Goal: Task Accomplishment & Management: Complete application form

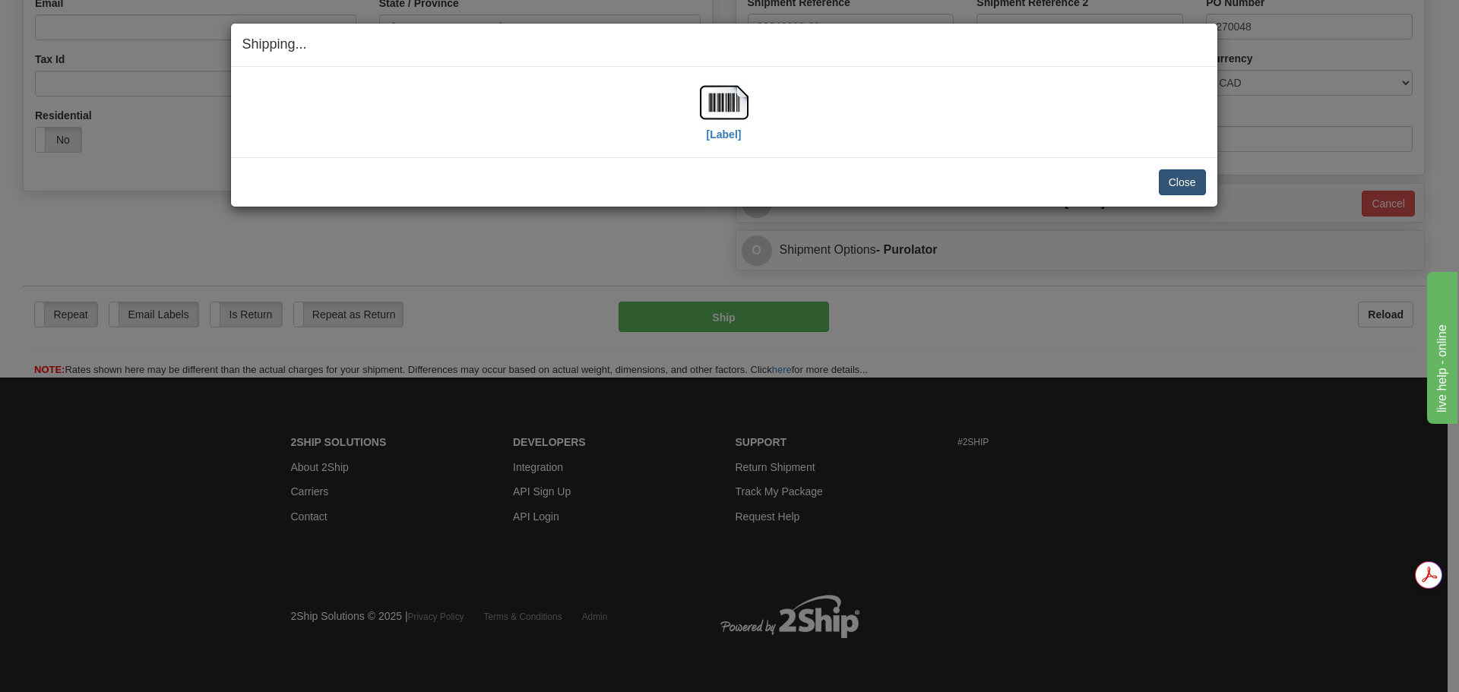
scroll to position [452, 0]
click at [1182, 184] on button "Close" at bounding box center [1182, 182] width 47 height 26
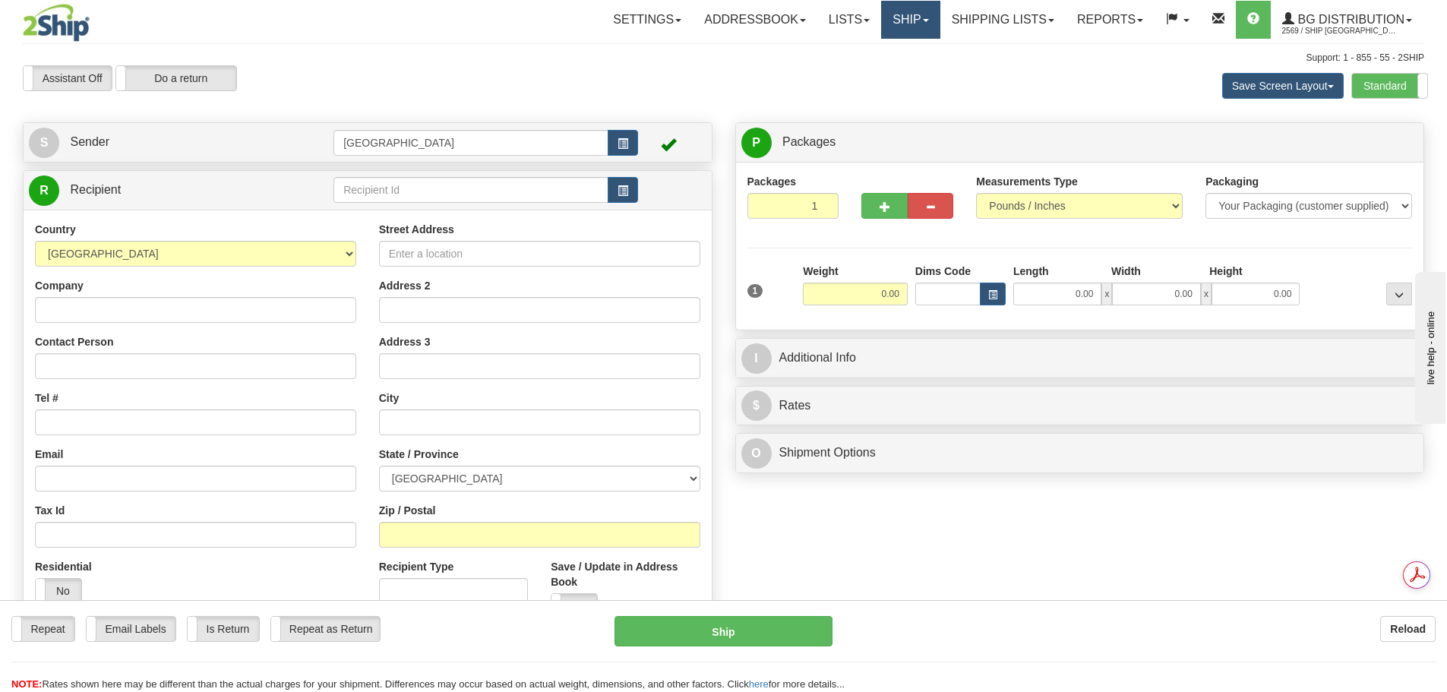
click at [905, 18] on link "Ship" at bounding box center [910, 20] width 59 height 38
click at [905, 55] on link "Ship Screen" at bounding box center [880, 53] width 120 height 20
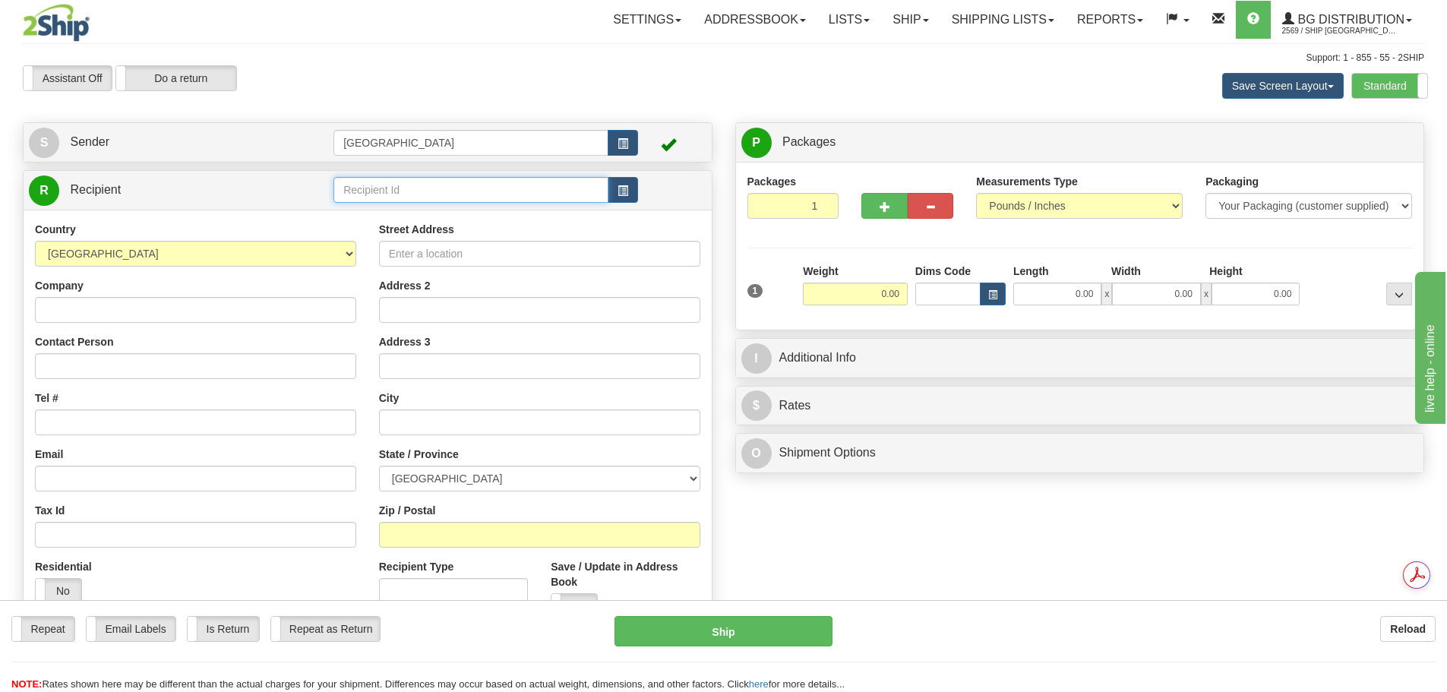
click at [417, 188] on input "text" at bounding box center [471, 190] width 275 height 26
click at [406, 206] on div "60071" at bounding box center [468, 213] width 261 height 17
type input "60071"
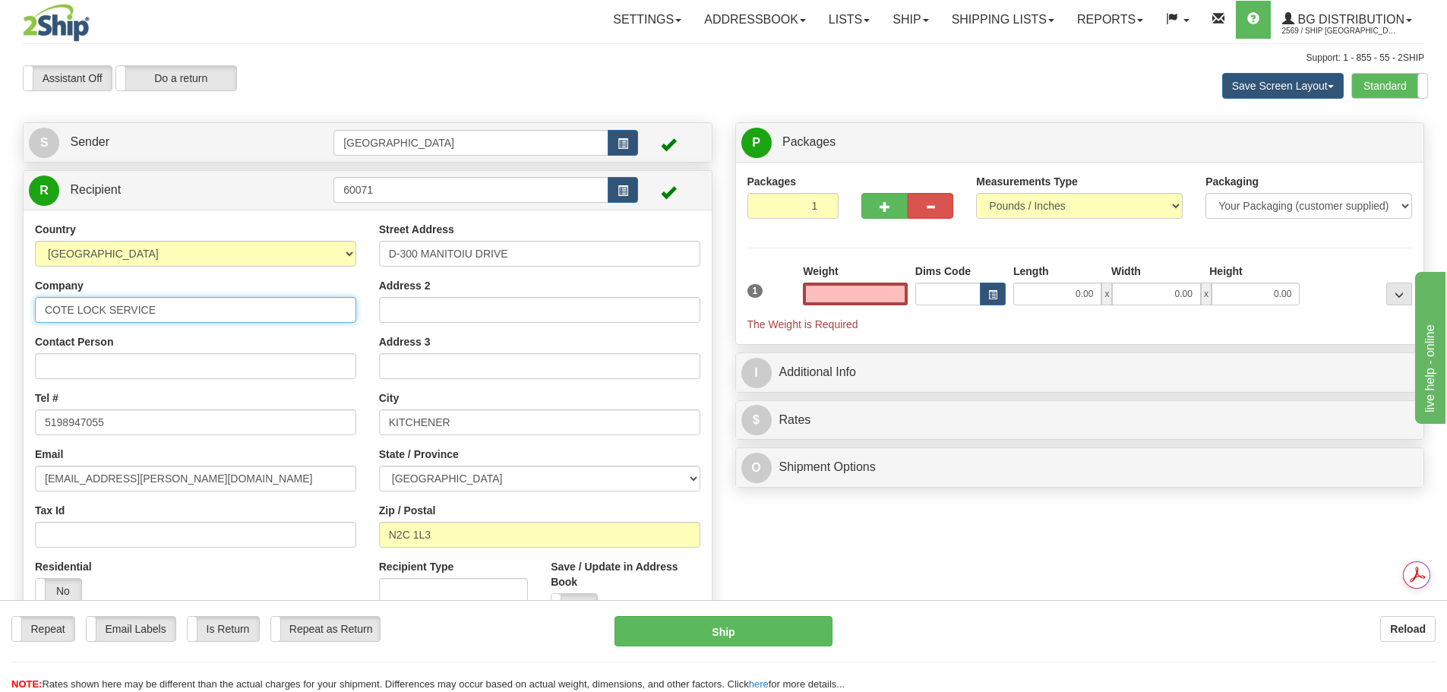
type input "0.00"
drag, startPoint x: 50, startPoint y: 302, endPoint x: 4, endPoint y: 299, distance: 46.4
click at [4, 299] on div "Toggle navigation Settings Shipping Preferences Fields Preferences New" at bounding box center [723, 364] width 1447 height 728
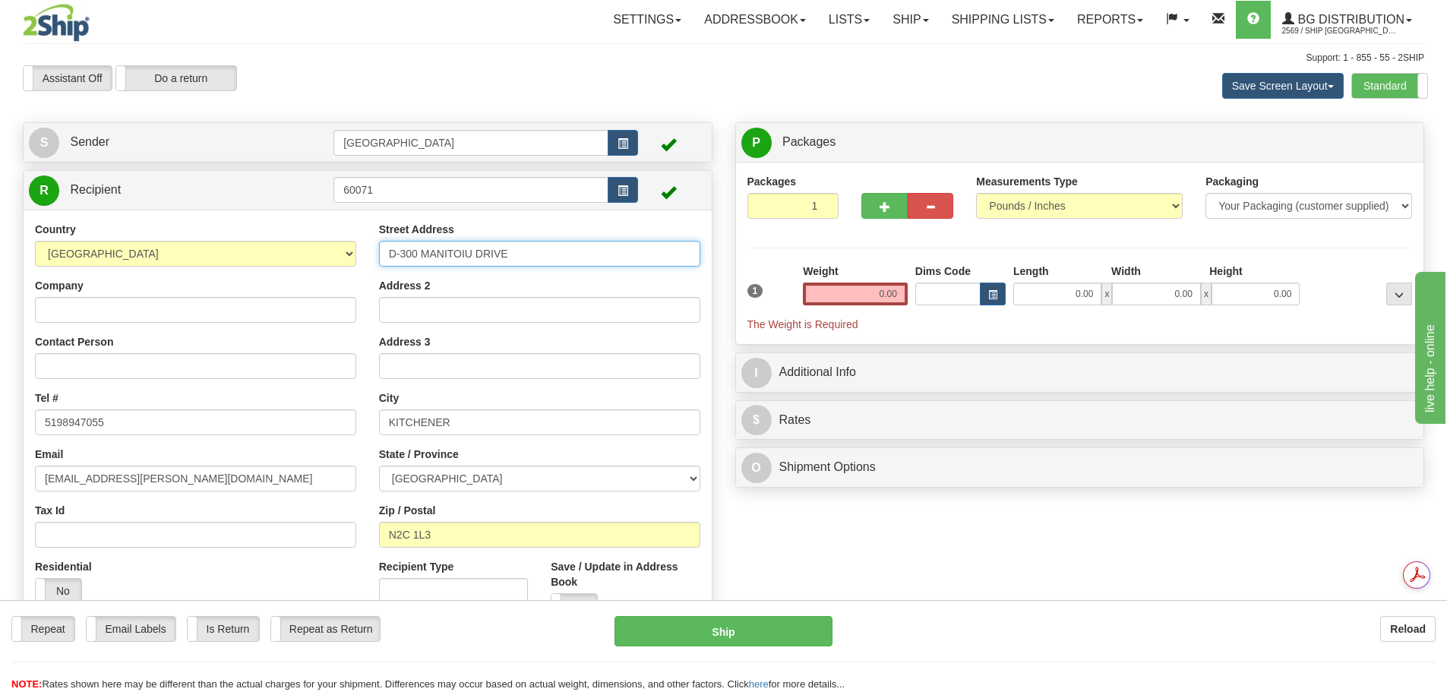
drag, startPoint x: 532, startPoint y: 250, endPoint x: 336, endPoint y: 230, distance: 197.0
click at [336, 230] on div "Country AFGHANISTAN ALAND ISLANDS ALBANIA ALGERIA AMERICAN SAMOA ANDORRA ANGOLA…" at bounding box center [368, 426] width 688 height 409
type input "7899 TEMPLTON STATION RD"
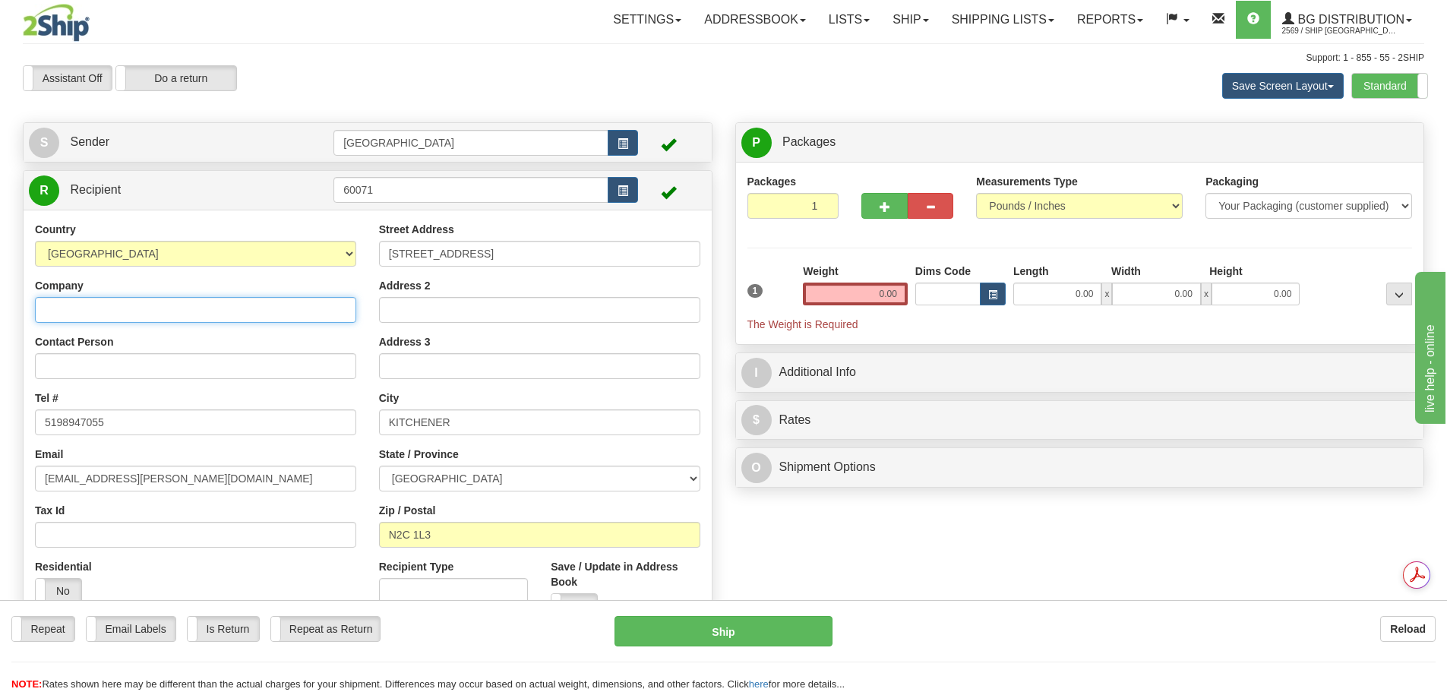
click at [189, 308] on input "Company" at bounding box center [195, 310] width 321 height 26
type input "BRFS-MCARTHURGLEN OUTLTS"
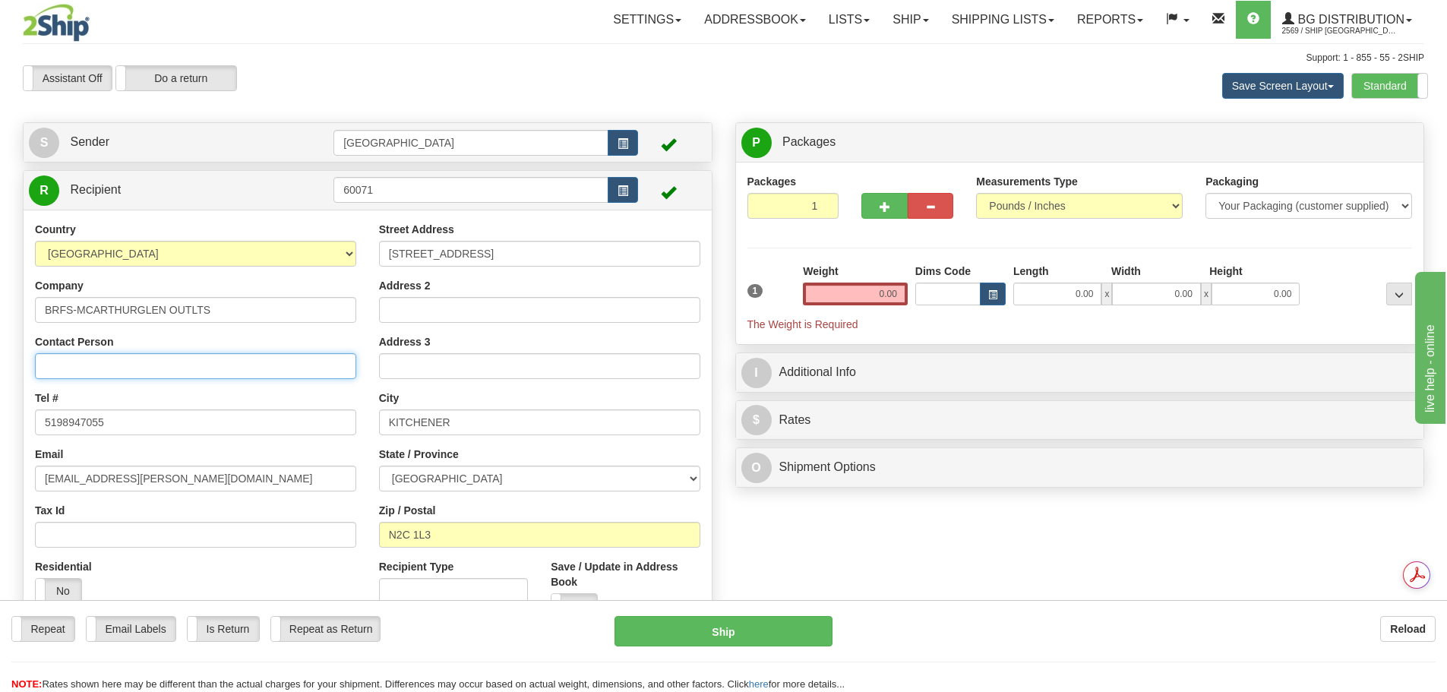
click at [208, 369] on input "Contact Person" at bounding box center [195, 366] width 321 height 26
type input "BANANA REPUBLIC FACTORY STORE"
drag, startPoint x: 152, startPoint y: 427, endPoint x: 16, endPoint y: 435, distance: 136.2
click at [16, 435] on div "Create a label for the return Create Pickup Without Label S Sender Winnipeg" at bounding box center [367, 386] width 713 height 528
type input "6042762735"
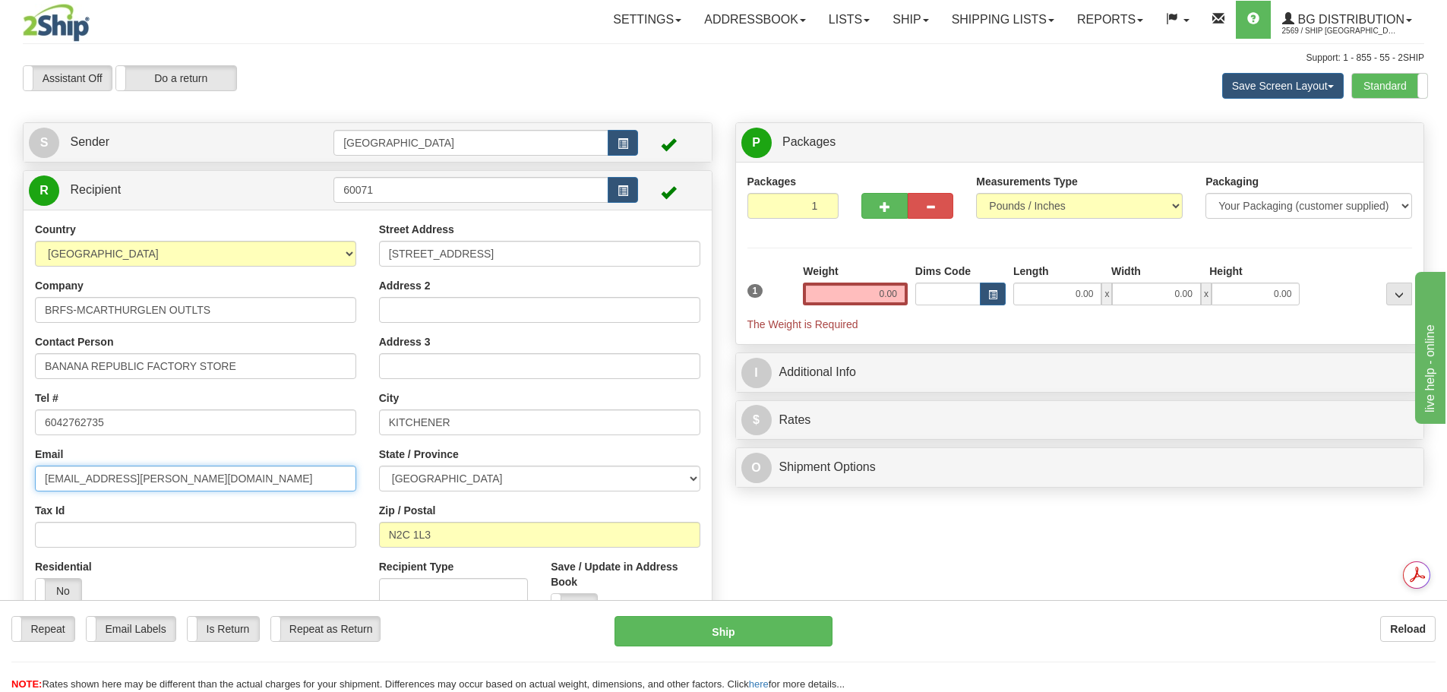
drag, startPoint x: 255, startPoint y: 486, endPoint x: 3, endPoint y: 480, distance: 252.3
click at [3, 480] on div "Toggle navigation Settings Shipping Preferences Fields Preferences New" at bounding box center [723, 364] width 1447 height 728
drag, startPoint x: 470, startPoint y: 425, endPoint x: 317, endPoint y: 408, distance: 154.5
click at [317, 408] on div "Country AFGHANISTAN ALAND ISLANDS ALBANIA ALGERIA AMERICAN SAMOA ANDORRA ANGOLA…" at bounding box center [368, 426] width 688 height 409
type input "RICHMOND"
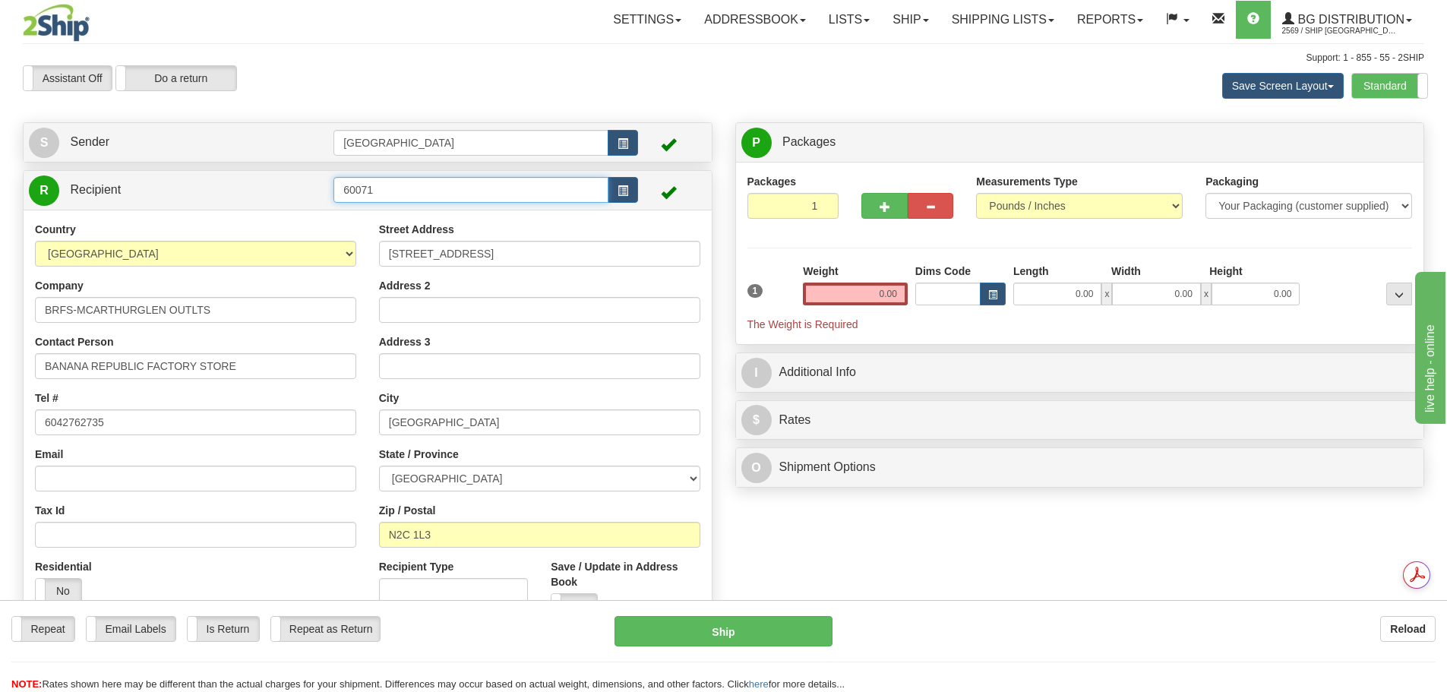
drag, startPoint x: 383, startPoint y: 185, endPoint x: 318, endPoint y: 188, distance: 65.4
click at [318, 188] on tr "R Recipient 60071" at bounding box center [368, 190] width 678 height 31
click at [460, 477] on select "ALBERTA BRITISH COLUMBIA MANITOBA NEW BRUNSWICK NEWFOUNDLAND NOVA SCOTIA NUNAVU…" at bounding box center [539, 479] width 321 height 26
select select "BC"
click at [379, 466] on select "ALBERTA BRITISH COLUMBIA MANITOBA NEW BRUNSWICK NEWFOUNDLAND NOVA SCOTIA NUNAVU…" at bounding box center [539, 479] width 321 height 26
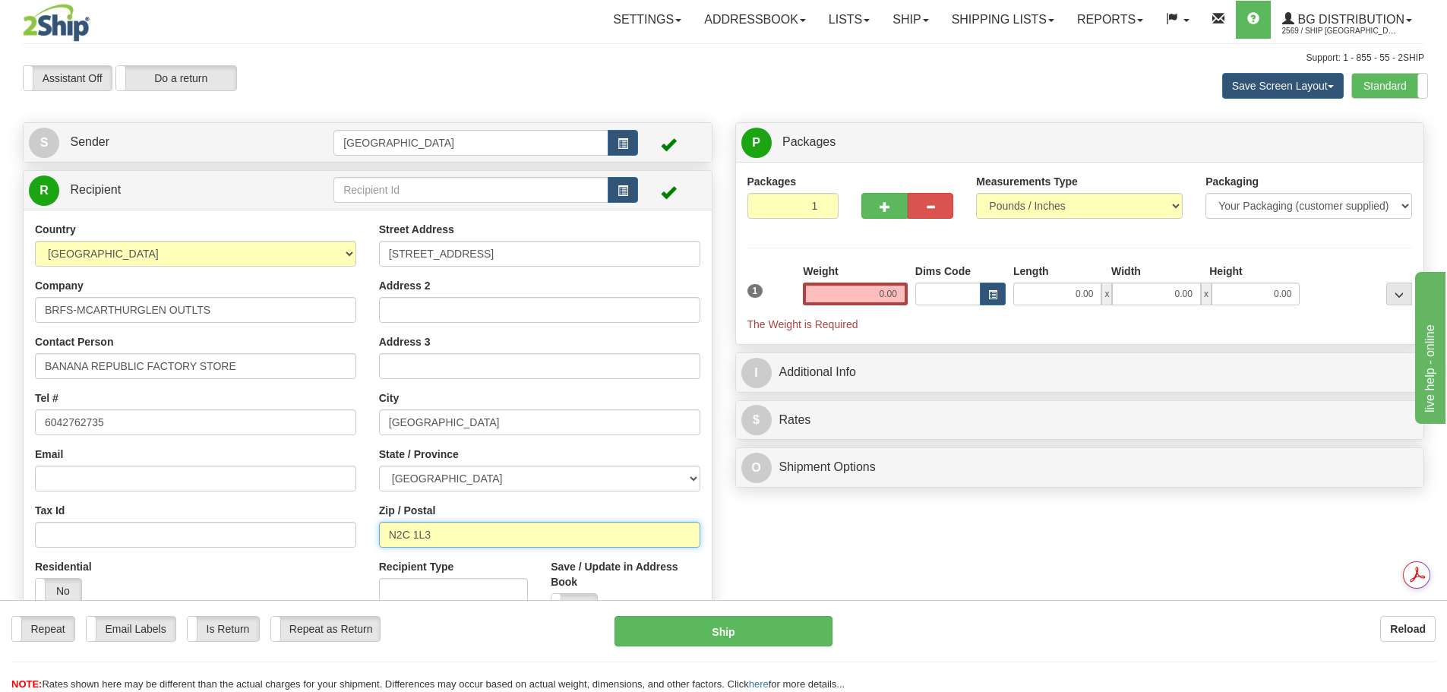
drag, startPoint x: 455, startPoint y: 529, endPoint x: 328, endPoint y: 534, distance: 127.0
click at [328, 534] on div "Country AFGHANISTAN ALAND ISLANDS ALBANIA ALGERIA AMERICAN SAMOA ANDORRA ANGOLA…" at bounding box center [368, 426] width 688 height 409
type input "V7B0B7"
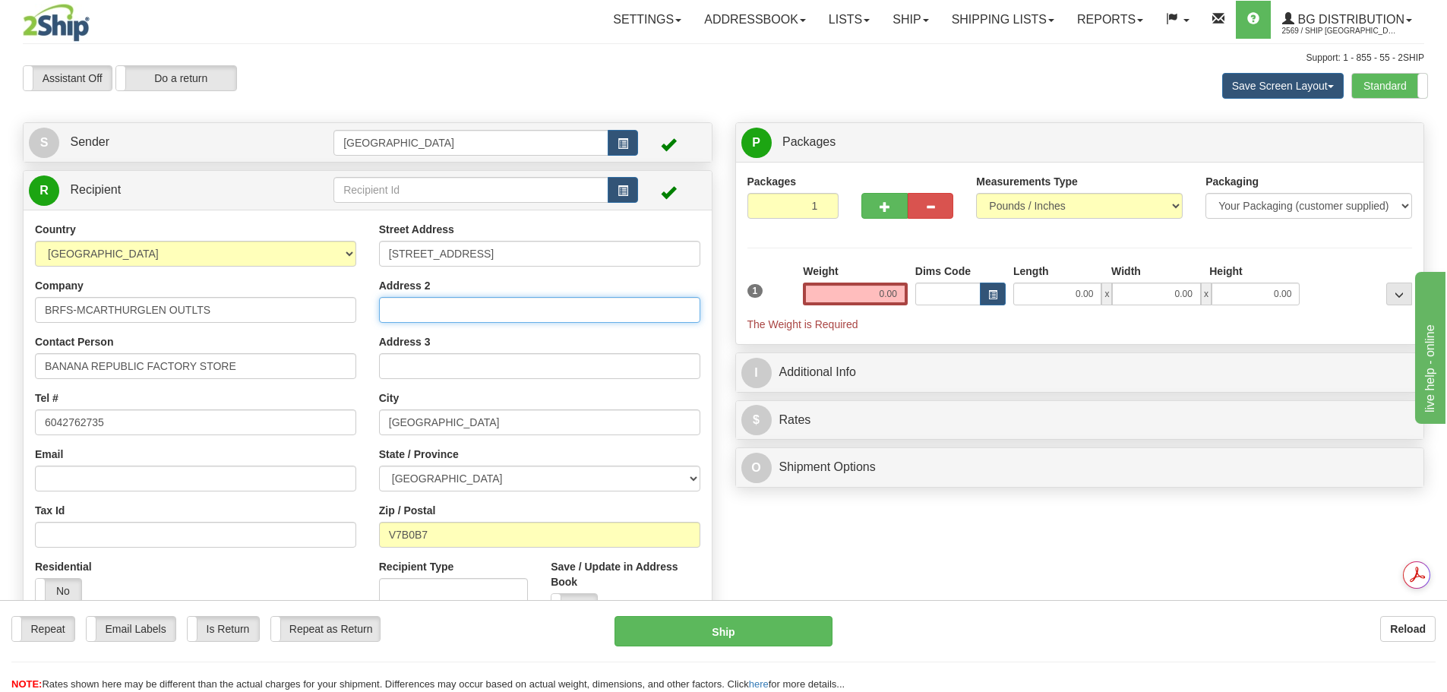
click at [416, 315] on input "Address 2" at bounding box center [539, 310] width 321 height 26
type input "SUITE 086"
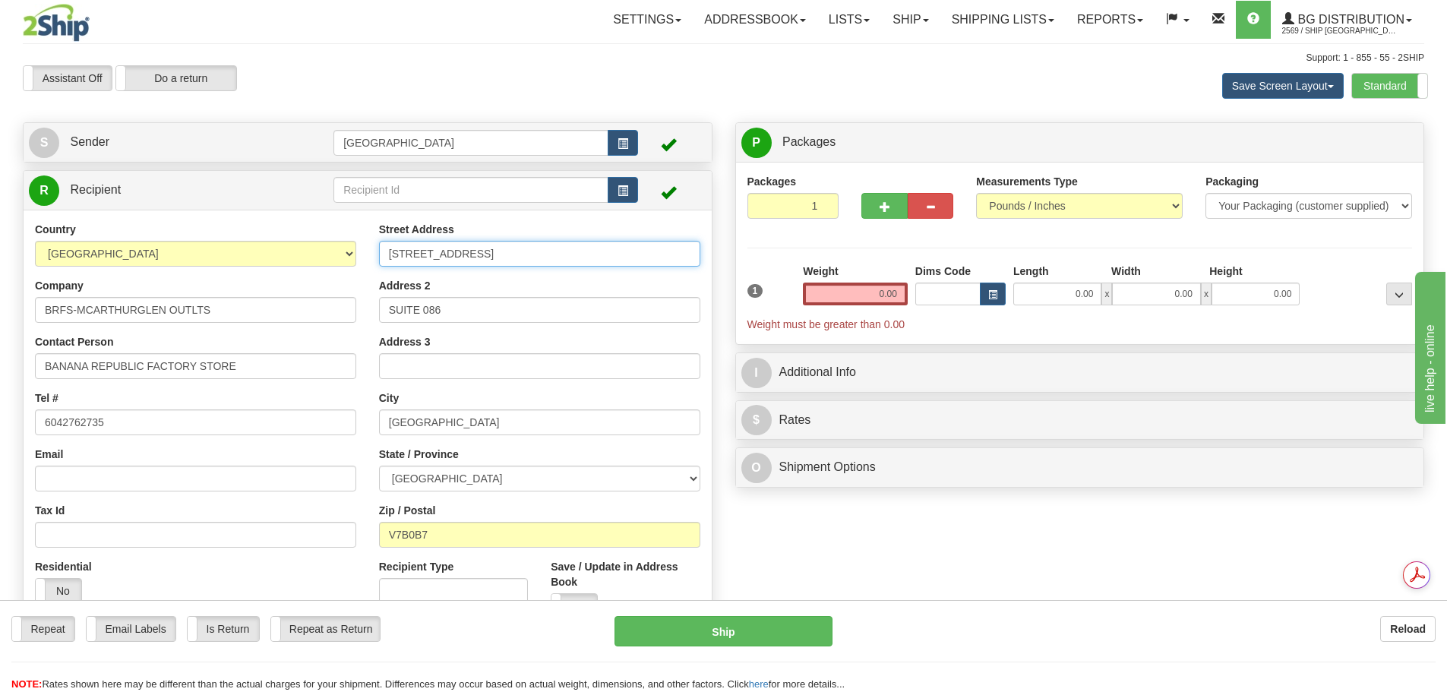
click at [450, 251] on input "7899 TEMPLTON STATION RD" at bounding box center [539, 254] width 321 height 26
type input "7899 TEMPLETON STATION RD"
drag, startPoint x: 872, startPoint y: 293, endPoint x: 975, endPoint y: 292, distance: 102.6
click at [975, 292] on div "1 Weight 0.00 Dims Code 0.00" at bounding box center [1080, 298] width 673 height 68
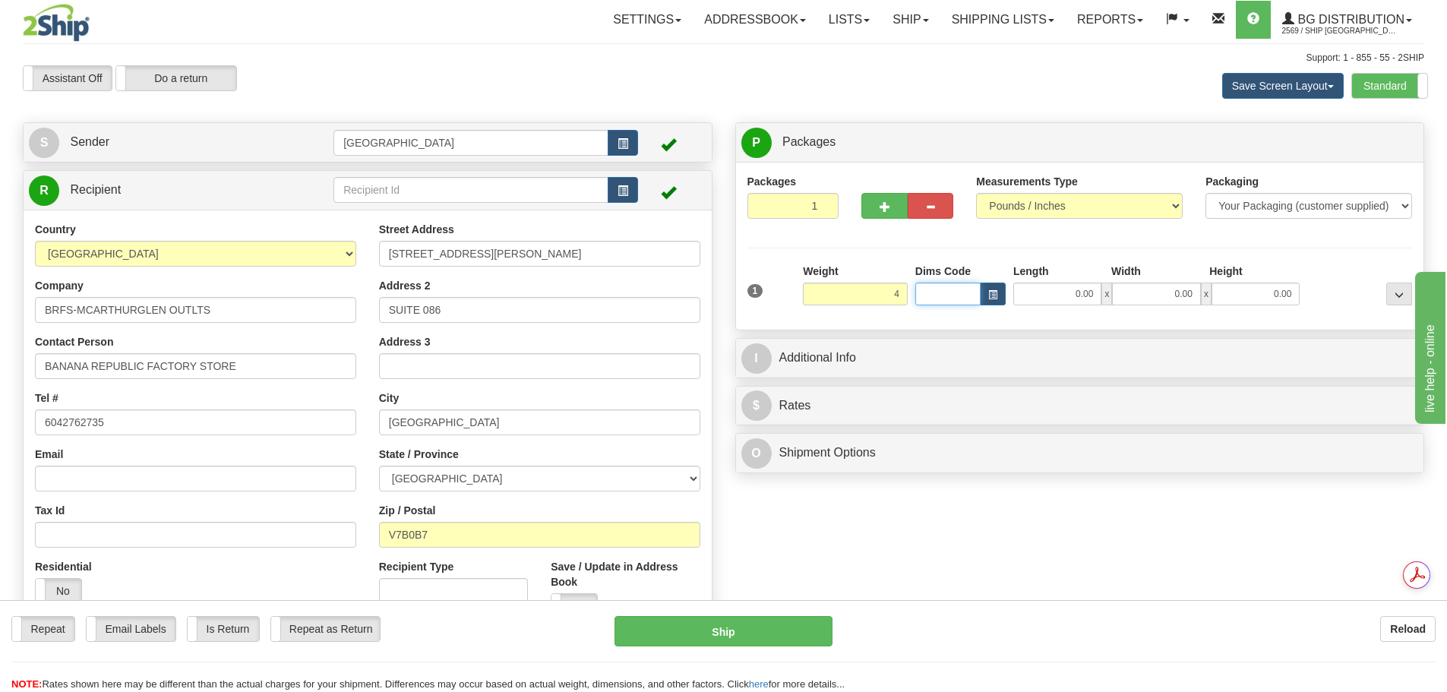
type input "4.00"
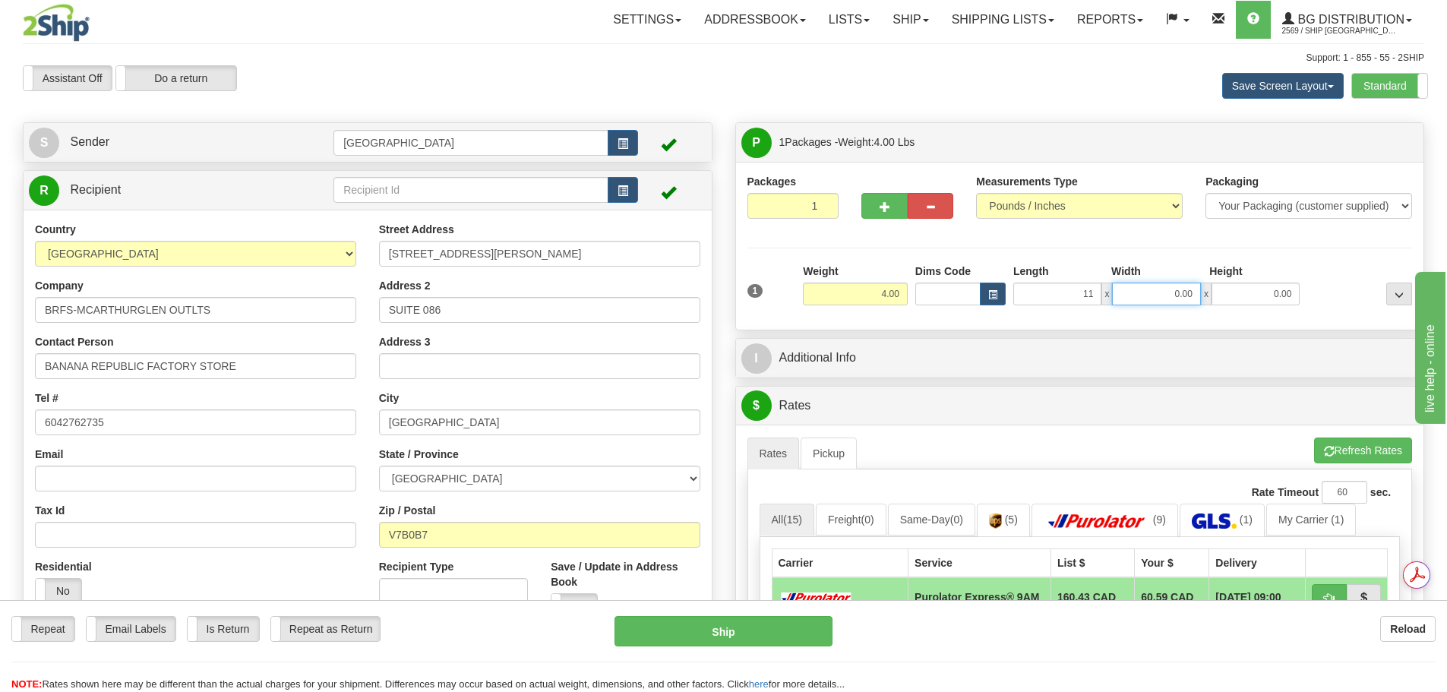
type input "11.00"
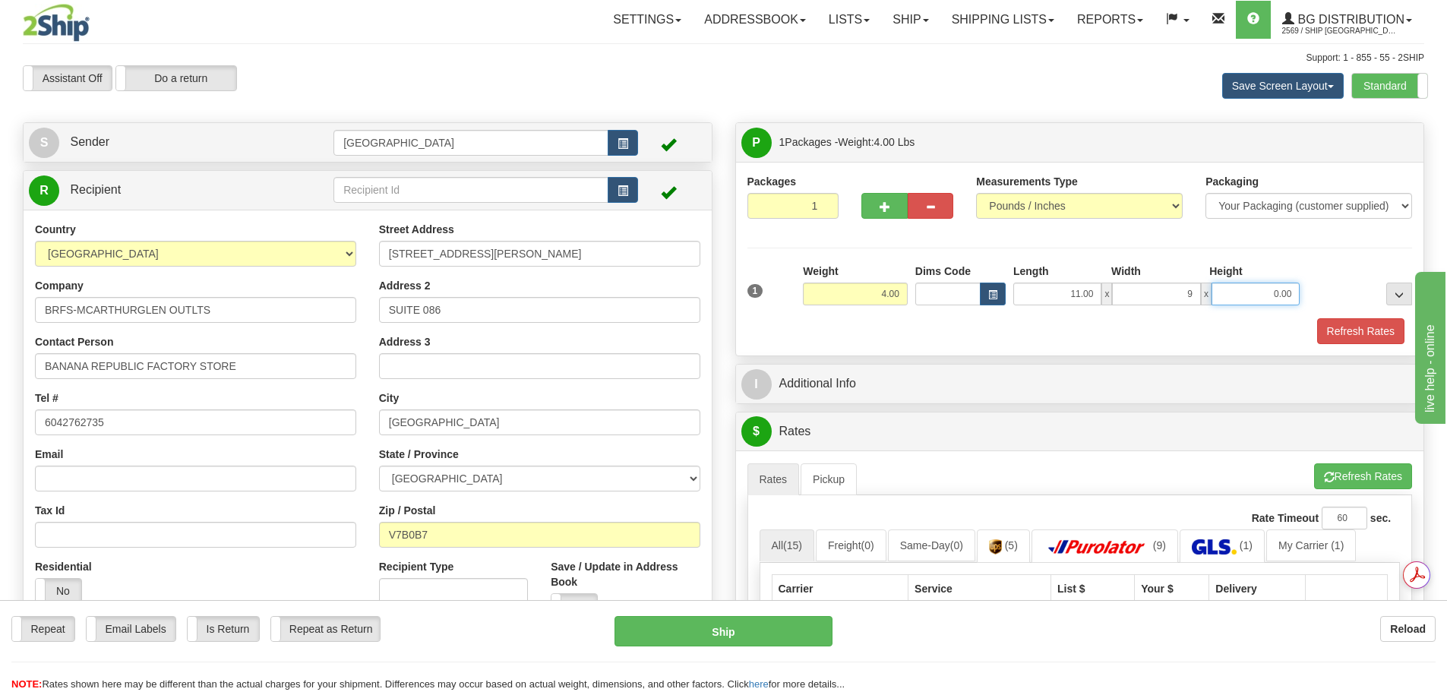
type input "9.00"
type input "6.00"
click at [1368, 337] on button "Refresh Rates" at bounding box center [1360, 331] width 87 height 26
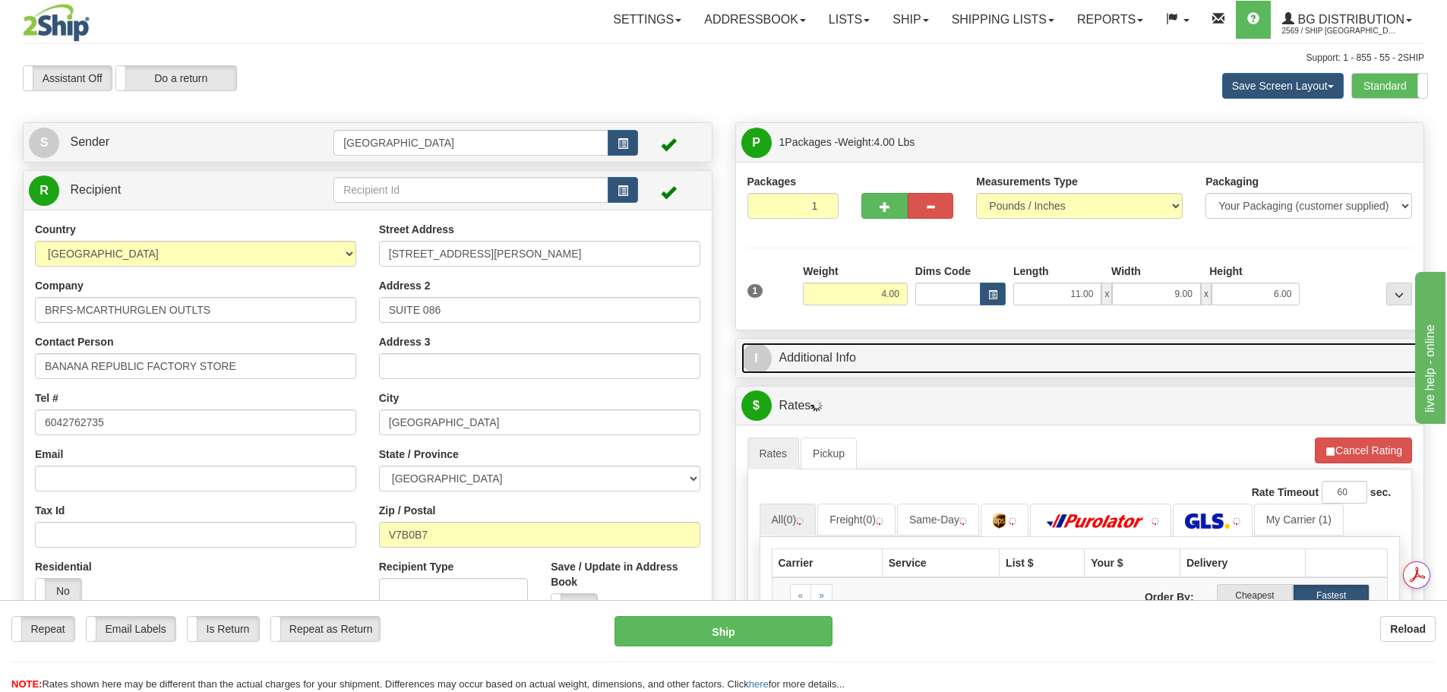
click at [1056, 362] on link "I Additional Info" at bounding box center [1081, 358] width 678 height 31
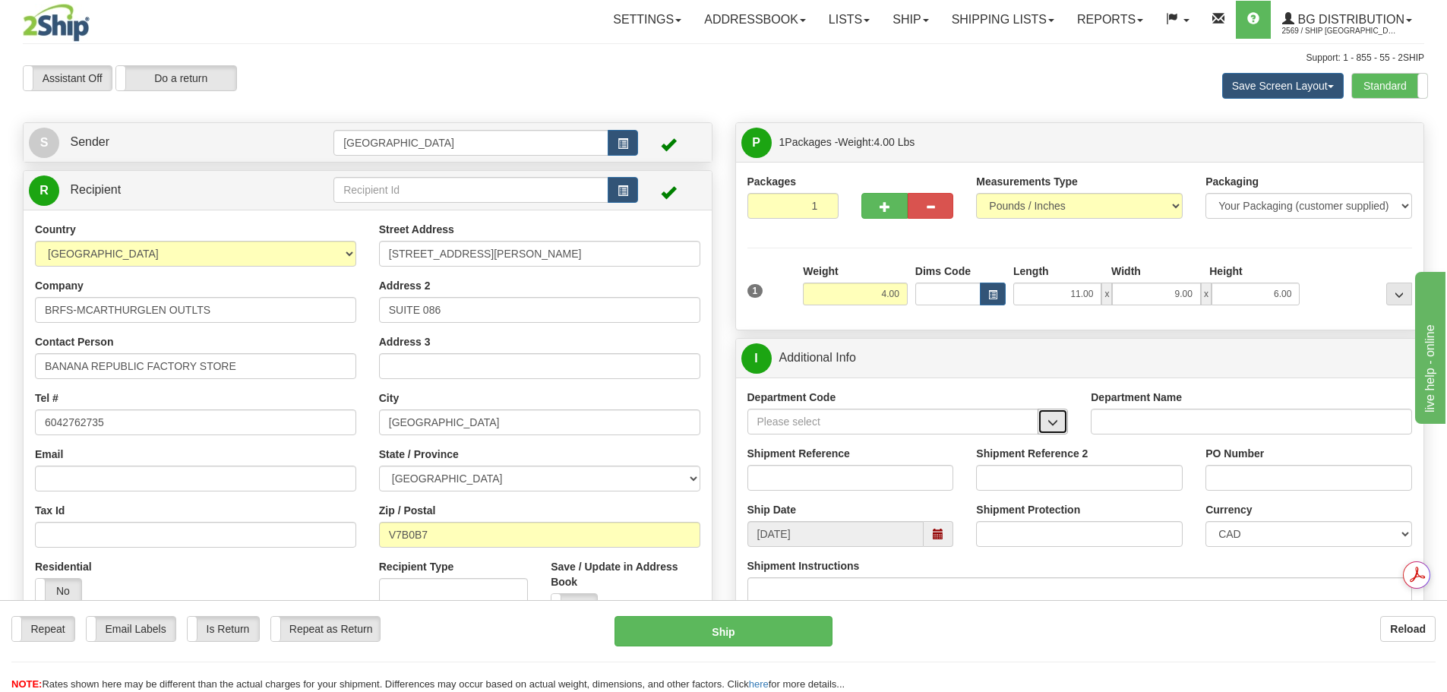
click at [1056, 429] on button "button" at bounding box center [1053, 422] width 30 height 26
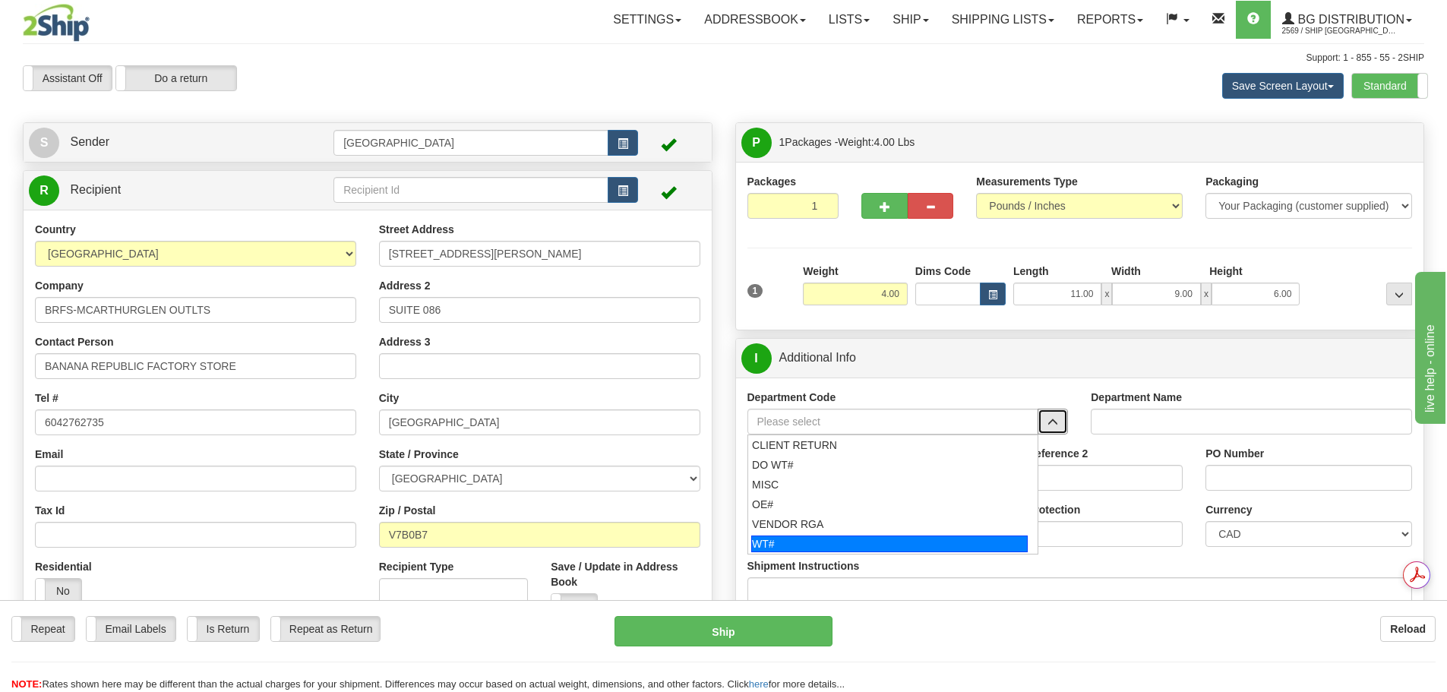
click at [860, 545] on div "WT#" at bounding box center [889, 544] width 277 height 17
type input "WT#"
type input "WAREHOUSE TRANSFERS"
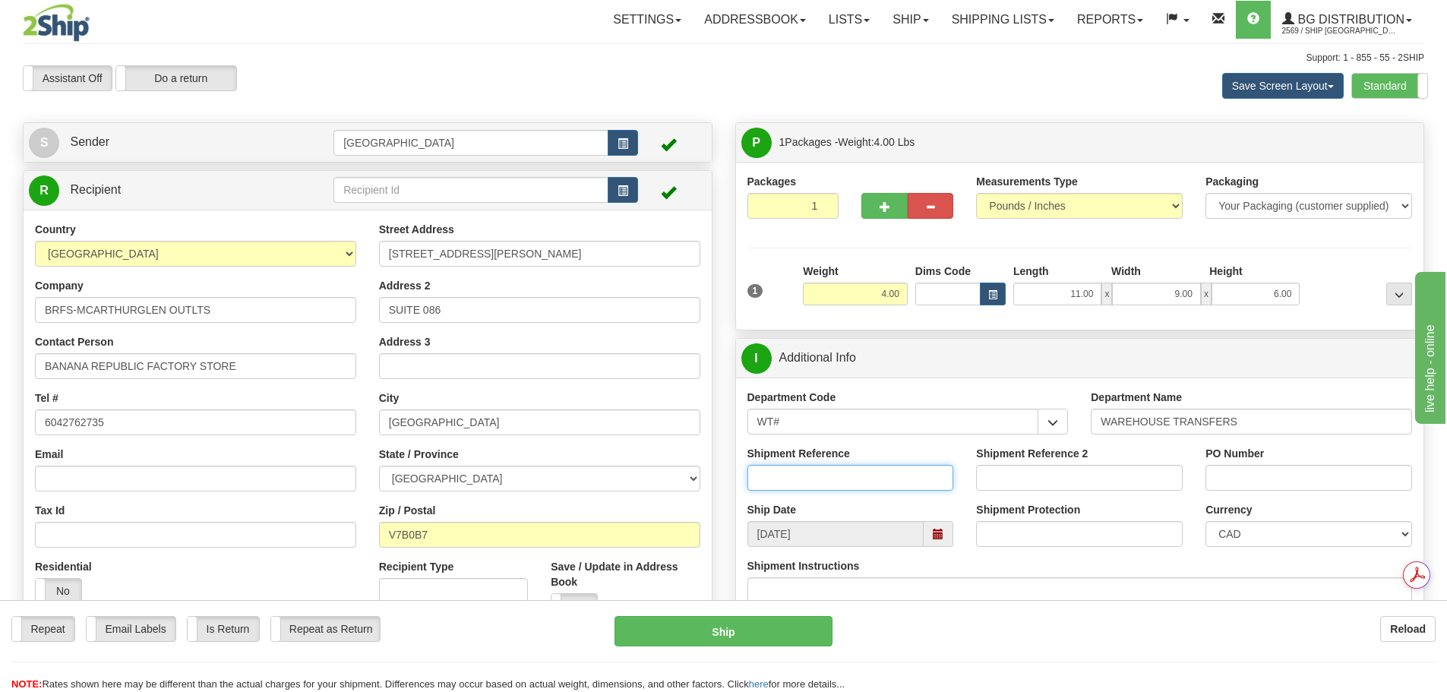
click at [815, 472] on input "Shipment Reference" at bounding box center [851, 478] width 207 height 26
type input "167497-00"
drag, startPoint x: 854, startPoint y: 419, endPoint x: 746, endPoint y: 410, distance: 108.3
click at [746, 410] on div "Department Code WT# CLIENT RETURN DO WT# MISC OE# VENDOR RGA WT#" at bounding box center [908, 418] width 344 height 56
click at [1064, 420] on button "button" at bounding box center [1053, 422] width 30 height 26
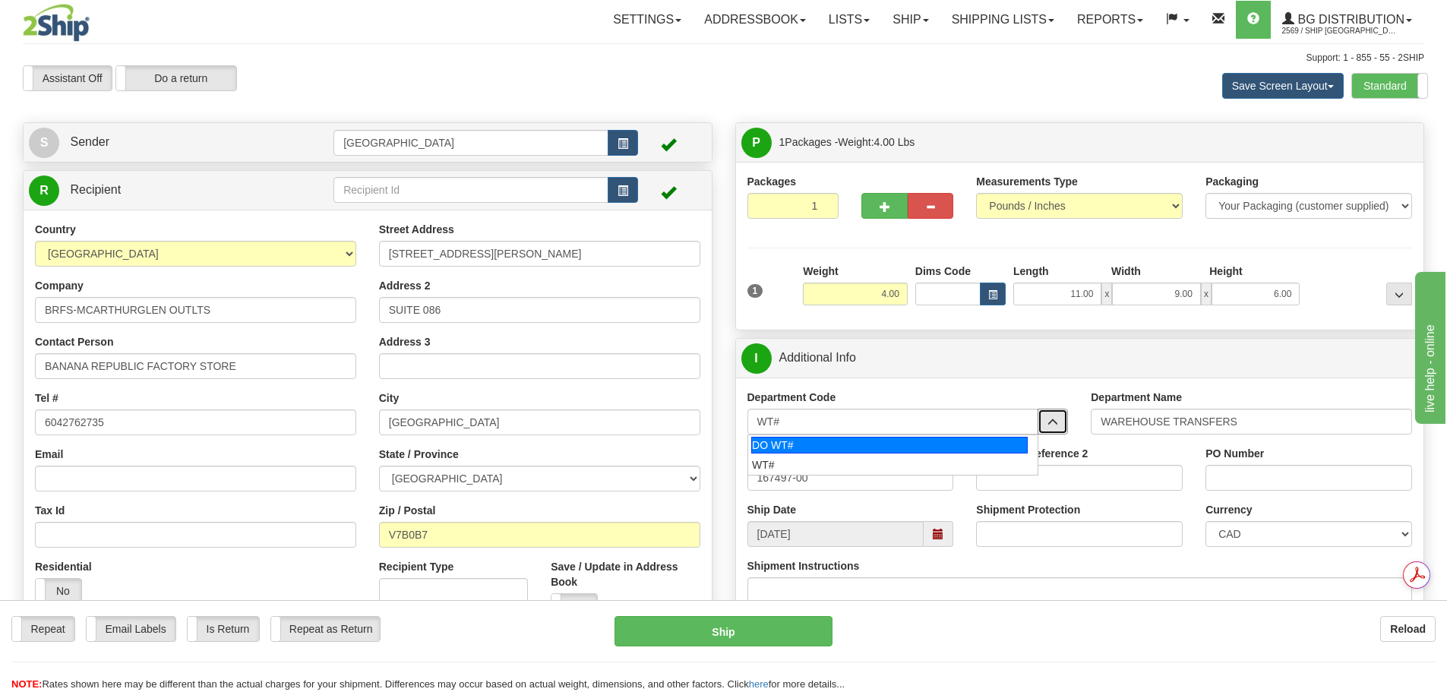
click at [857, 449] on div "DO WT#" at bounding box center [889, 445] width 277 height 17
type input "DO WT#"
type input "DIRECT ORDERS"
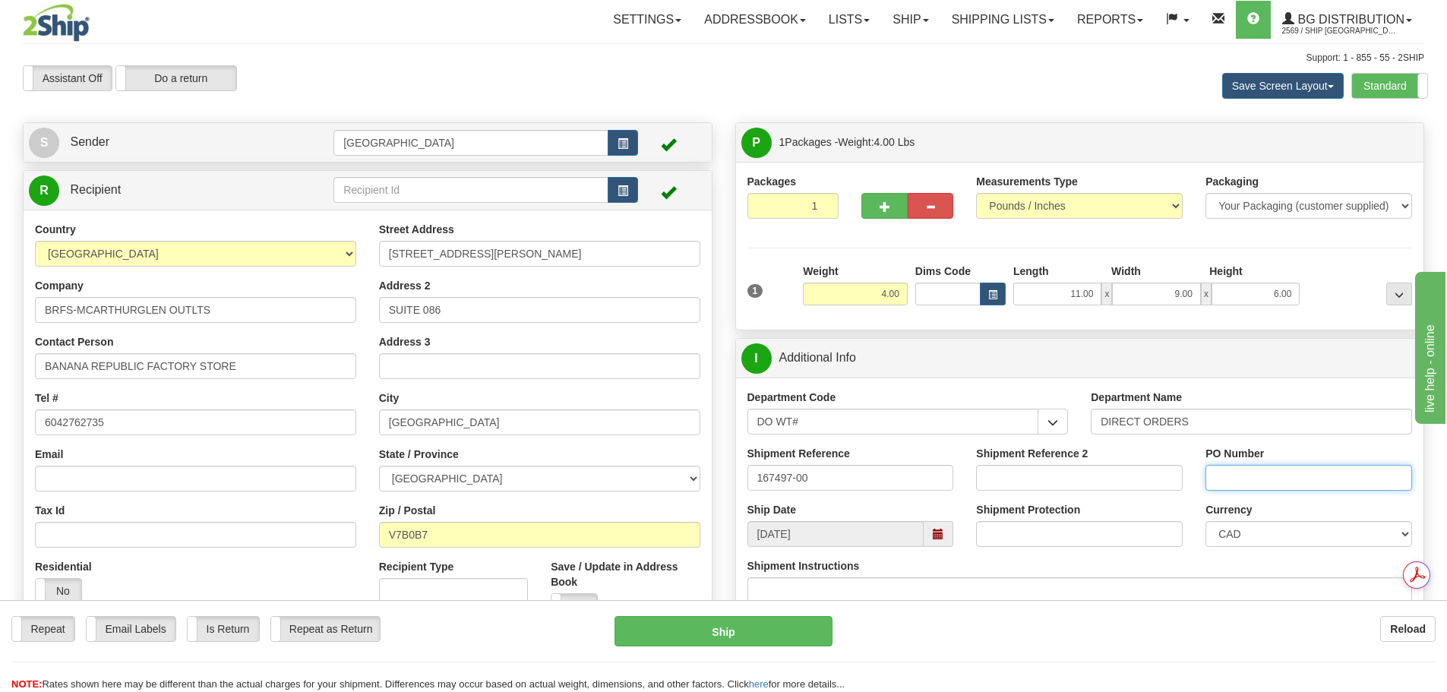
click at [1216, 475] on input "PO Number" at bounding box center [1309, 478] width 207 height 26
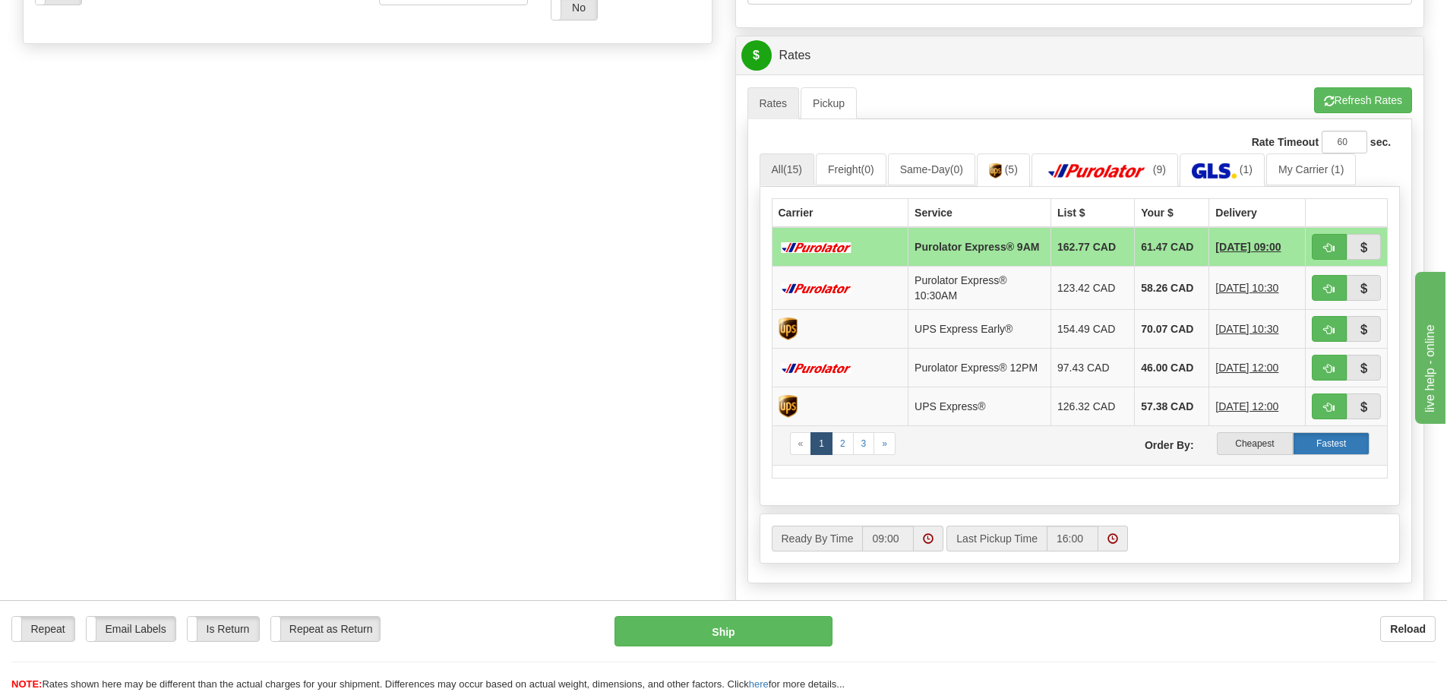
scroll to position [608, 0]
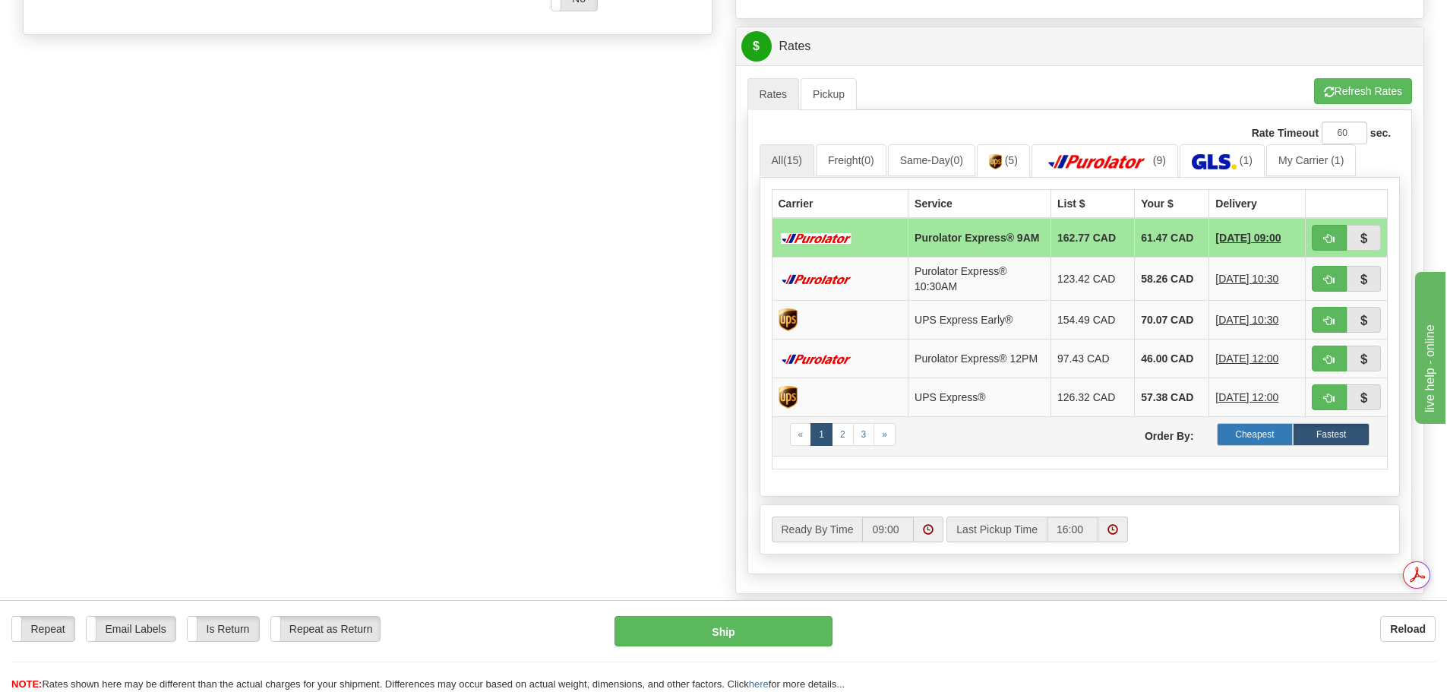
type input "COTE 10/03"
click at [1260, 446] on label "Cheapest" at bounding box center [1255, 434] width 77 height 23
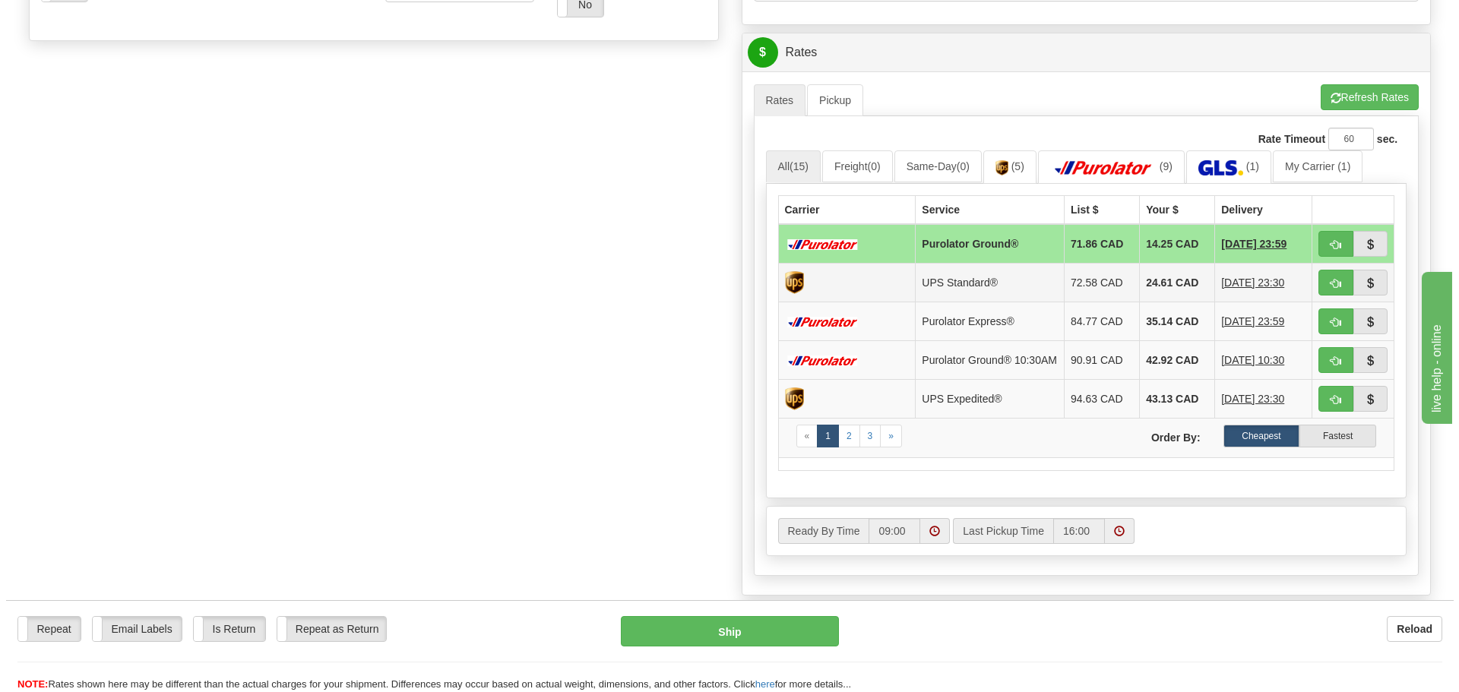
scroll to position [608, 0]
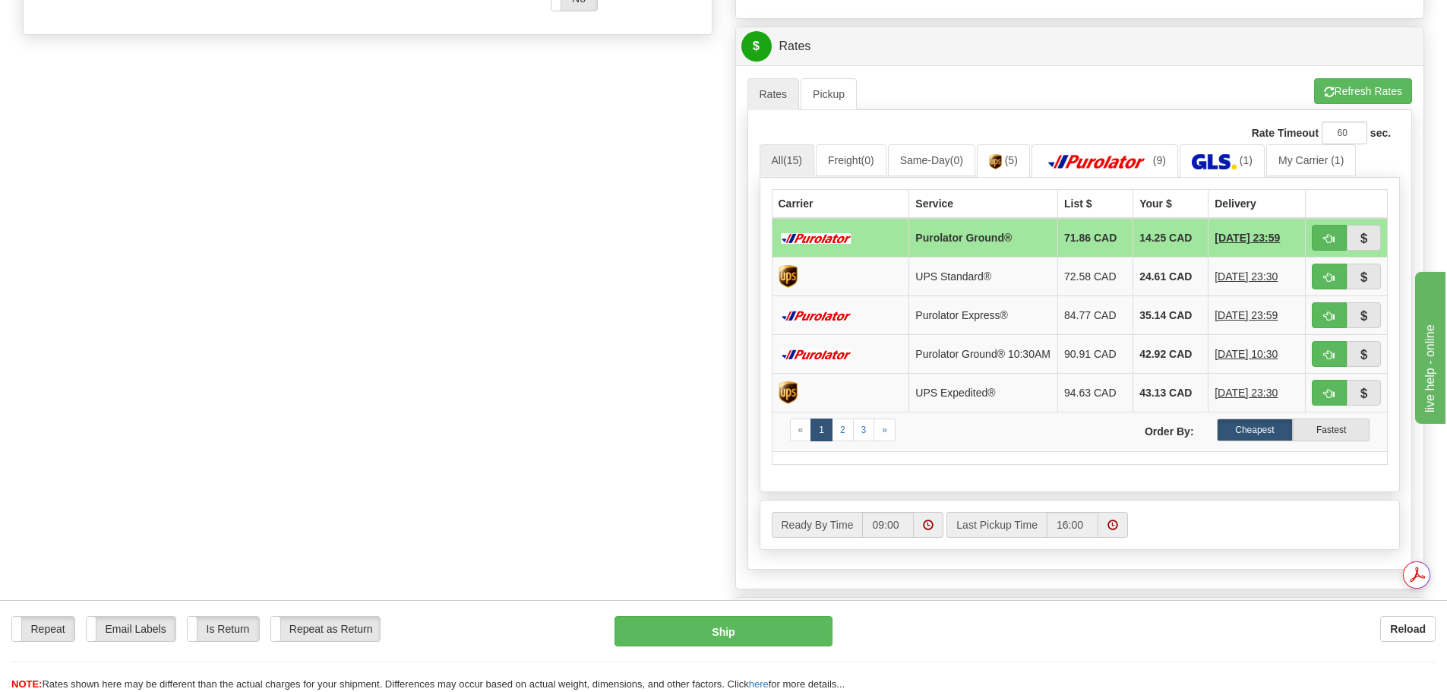
click at [750, 652] on div "Repeat Repeat Email Labels Email Labels Edit Is Return Is Return Repeat as Retu…" at bounding box center [723, 654] width 1447 height 76
click at [751, 638] on button "Ship" at bounding box center [724, 631] width 218 height 30
type input "260"
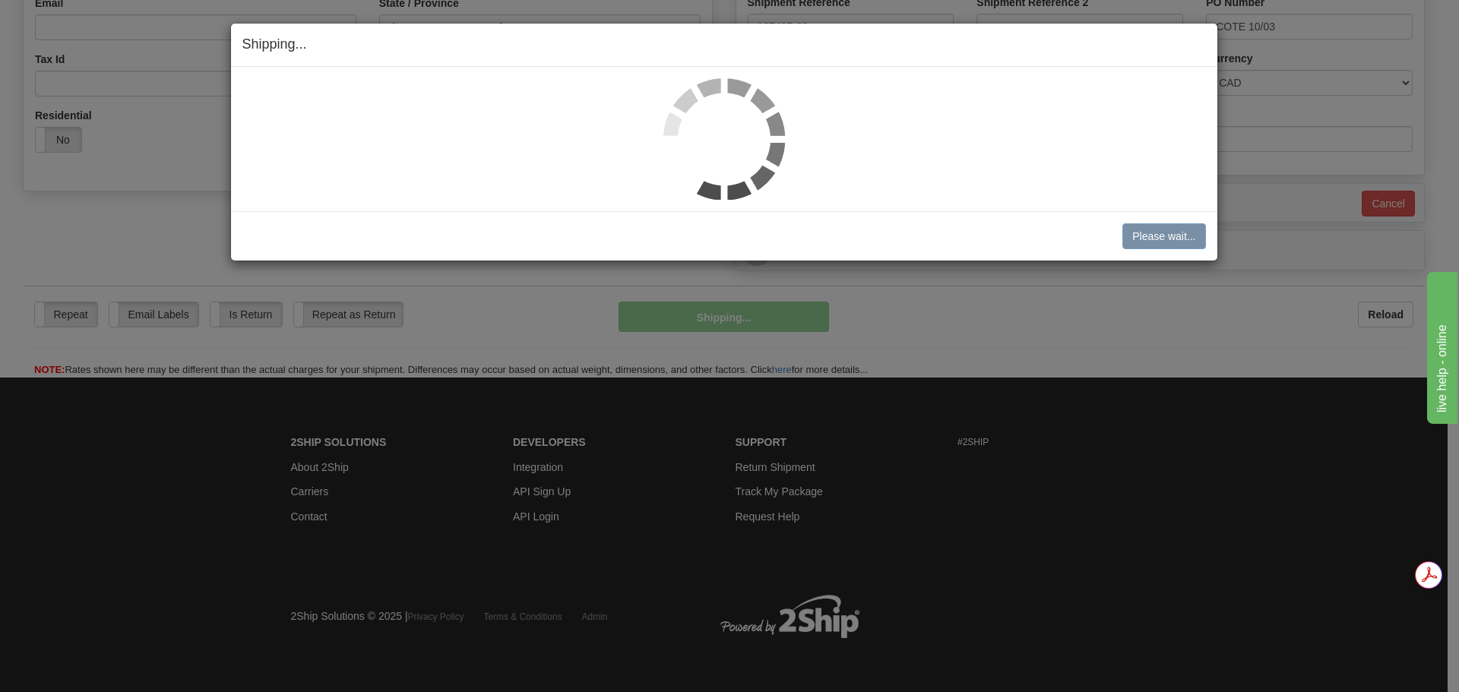
scroll to position [452, 0]
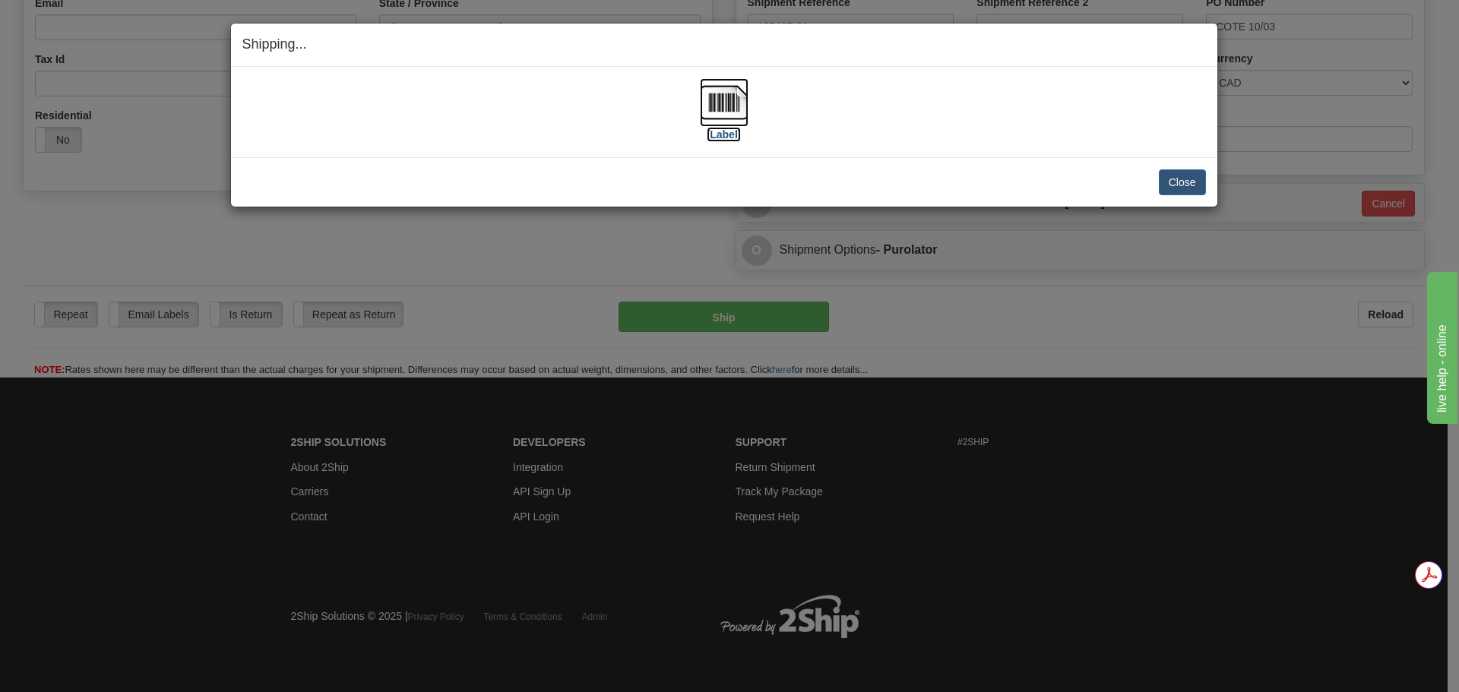
click at [732, 87] on img at bounding box center [724, 102] width 49 height 49
